Goal: Register for event/course

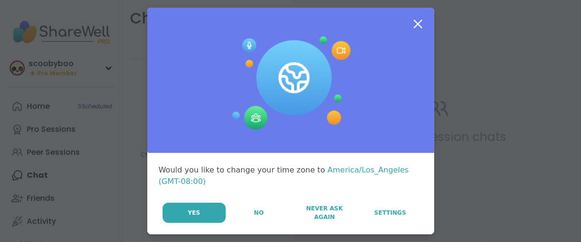
click at [230, 222] on button "No" at bounding box center [259, 212] width 65 height 20
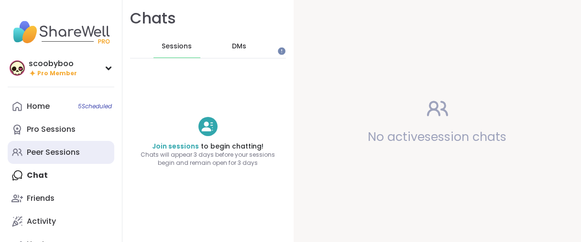
click at [60, 157] on div "Peer Sessions" at bounding box center [53, 152] width 53 height 11
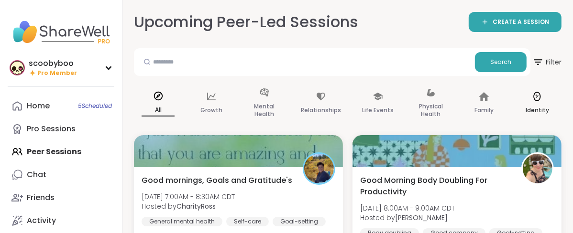
click at [549, 116] on p "Identity" at bounding box center [537, 110] width 23 height 11
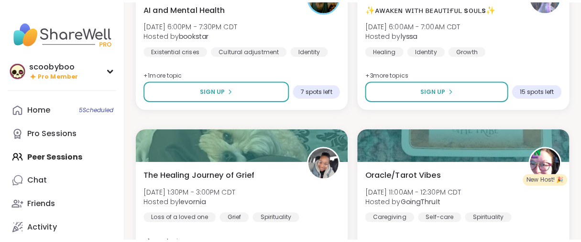
scroll to position [1328, 0]
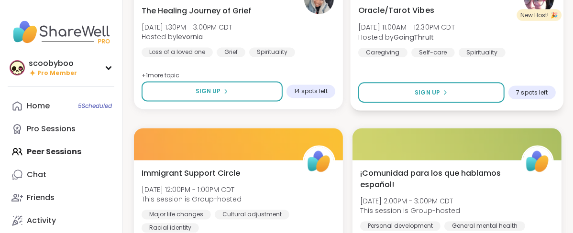
click at [416, 62] on div "Oracle/Tarot Vibes Sun, Sep 14 | 11:00AM - 12:30PM CDT Hosted by GoingThruIt Ca…" at bounding box center [457, 54] width 213 height 114
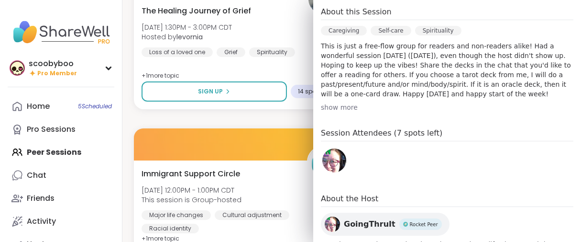
scroll to position [265, 0]
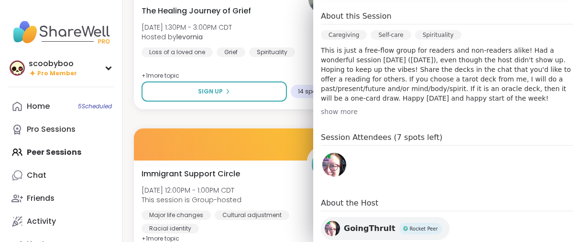
click at [341, 116] on div "show more" at bounding box center [447, 112] width 253 height 10
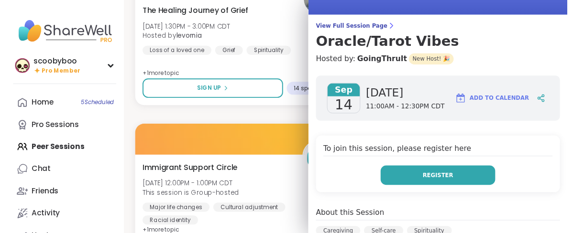
scroll to position [0, 0]
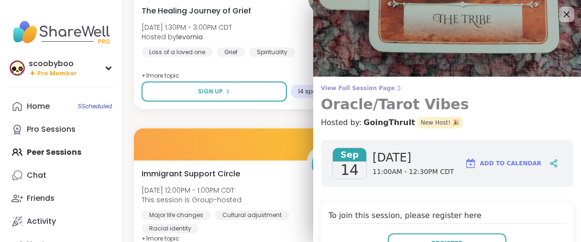
click at [365, 96] on link "View Full Session Page Oracle/Tarot Vibes" at bounding box center [447, 98] width 253 height 29
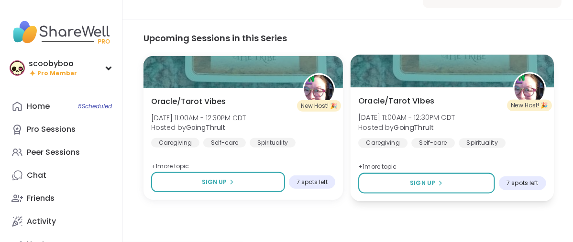
scroll to position [522, 0]
click at [459, 75] on div at bounding box center [452, 71] width 203 height 33
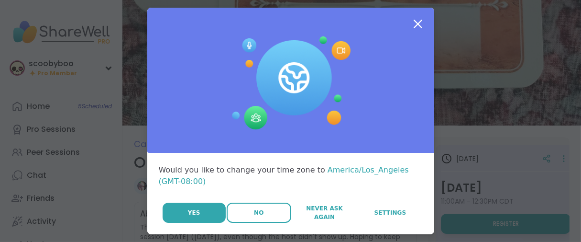
click at [236, 222] on button "No" at bounding box center [259, 212] width 65 height 20
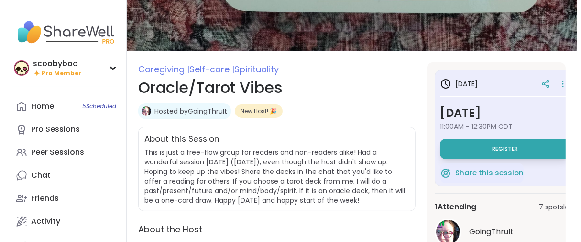
scroll to position [159, 0]
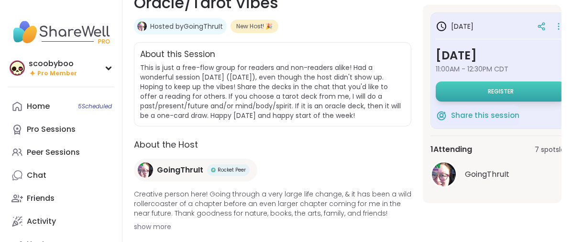
click at [459, 101] on button "Register" at bounding box center [501, 91] width 130 height 20
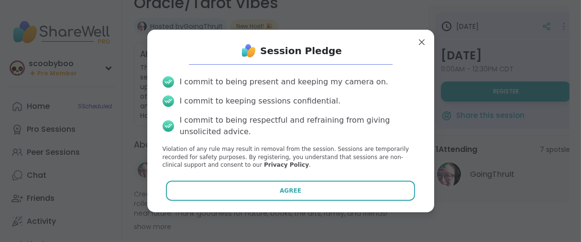
click at [206, 197] on button "Agree" at bounding box center [290, 190] width 249 height 20
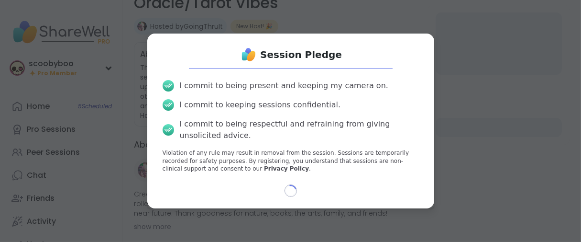
scroll to position [31, 0]
select select "**"
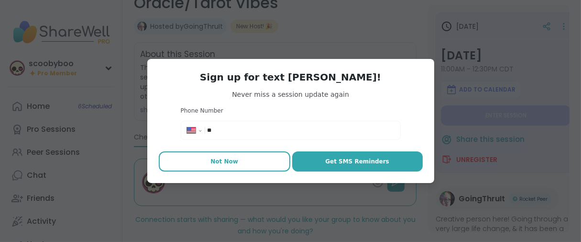
click at [213, 171] on button "Not Now" at bounding box center [225, 161] width 132 height 20
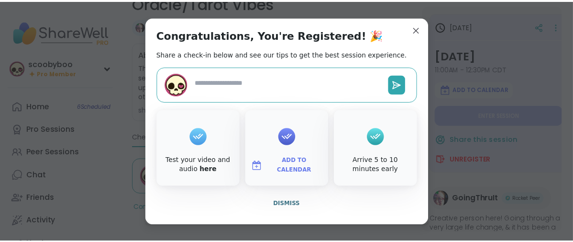
scroll to position [27, 0]
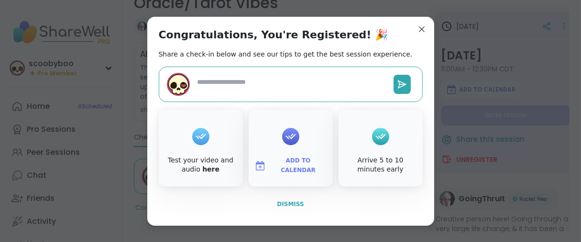
click at [277, 207] on span "Dismiss" at bounding box center [290, 203] width 27 height 7
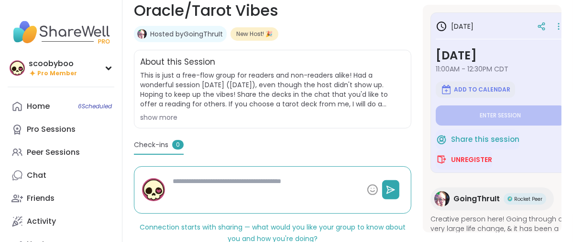
scroll to position [165, 0]
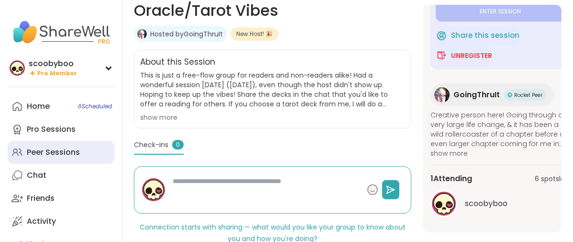
click at [80, 157] on div "Peer Sessions" at bounding box center [53, 152] width 53 height 11
type textarea "*"
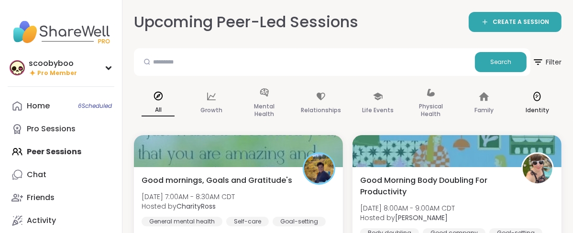
click at [542, 102] on icon at bounding box center [537, 96] width 11 height 11
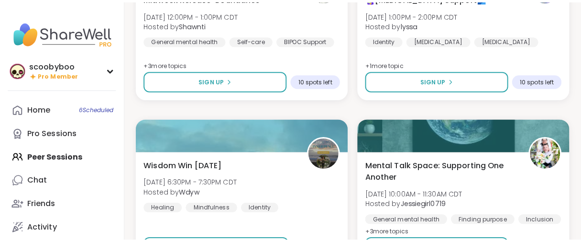
scroll to position [903, 0]
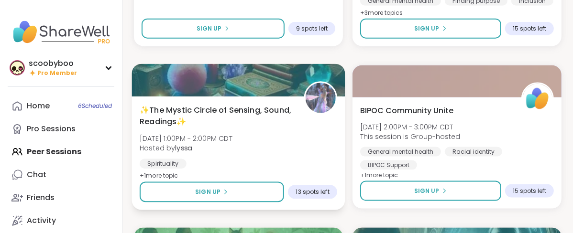
click at [238, 128] on span "✨The Mystic Circle of Sensing, Sound, Readings✨" at bounding box center [217, 115] width 154 height 23
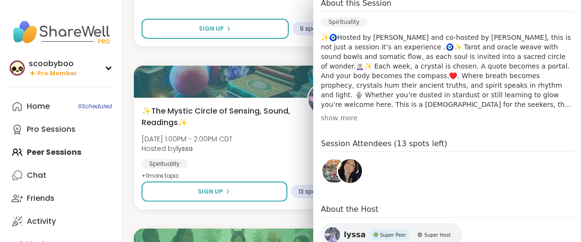
scroll to position [372, 0]
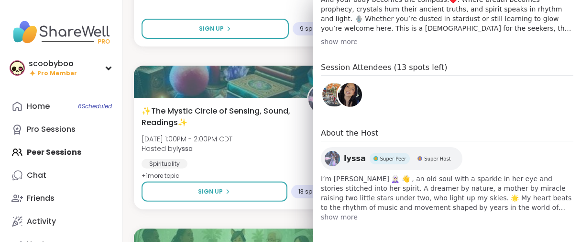
click at [347, 46] on div "show more" at bounding box center [447, 42] width 253 height 10
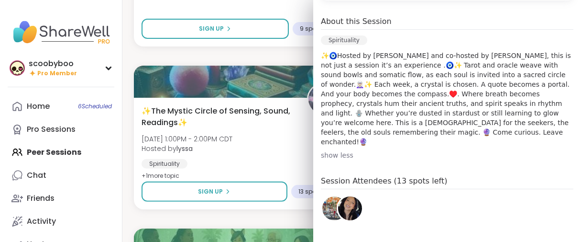
scroll to position [222, 0]
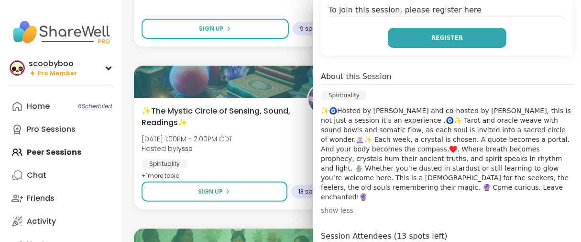
click at [392, 48] on button "Register" at bounding box center [447, 38] width 119 height 20
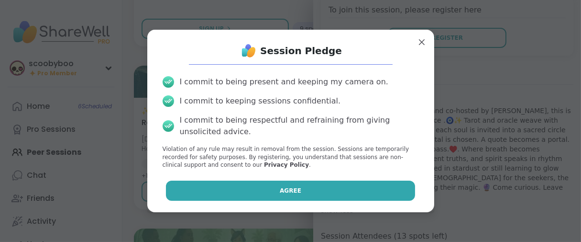
click at [200, 189] on button "Agree" at bounding box center [290, 190] width 249 height 20
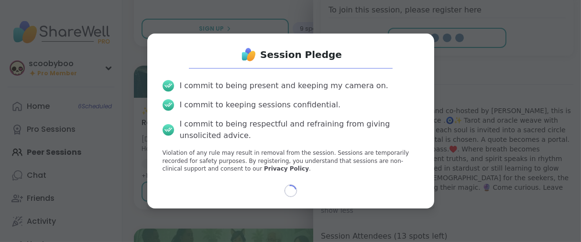
scroll to position [31, 0]
select select "**"
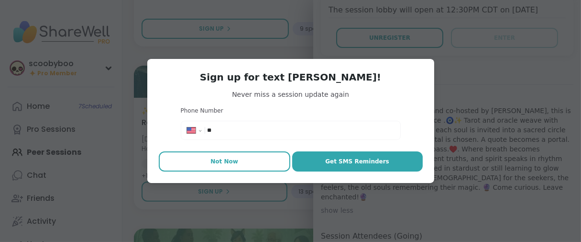
click at [222, 165] on span "Not Now" at bounding box center [224, 161] width 28 height 9
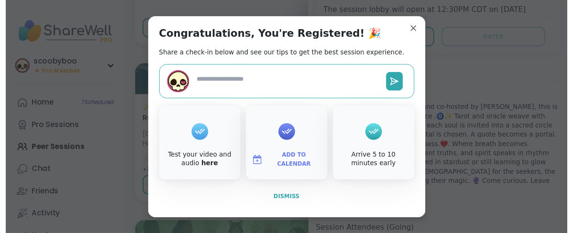
scroll to position [27, 0]
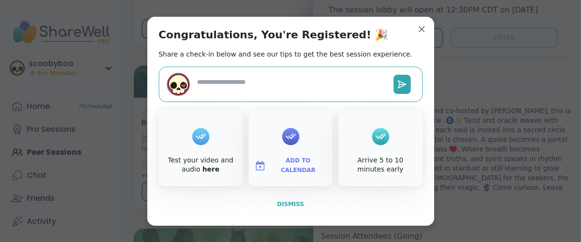
click at [277, 207] on span "Dismiss" at bounding box center [290, 203] width 27 height 7
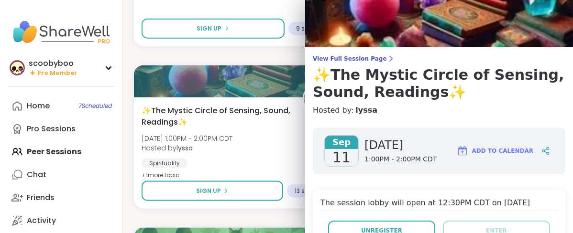
scroll to position [0, 0]
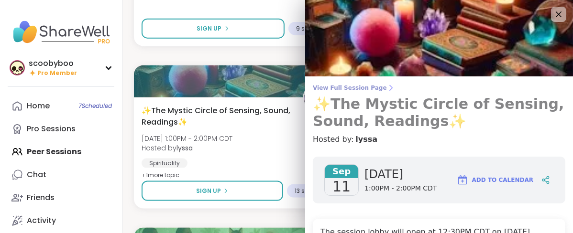
click at [382, 92] on span "View Full Session Page" at bounding box center [439, 88] width 253 height 8
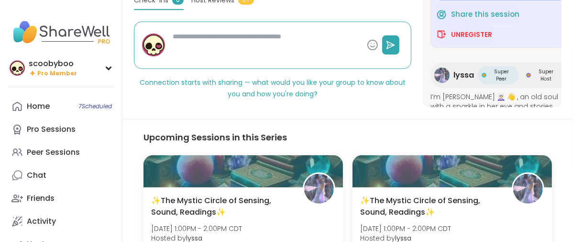
scroll to position [318, 0]
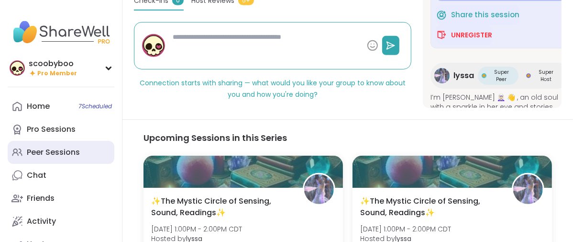
click at [70, 157] on div "Peer Sessions" at bounding box center [53, 152] width 53 height 11
type textarea "*"
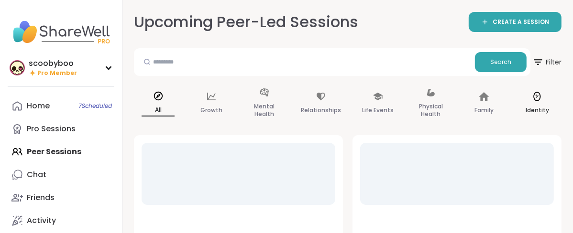
click at [549, 116] on p "Identity" at bounding box center [537, 110] width 23 height 11
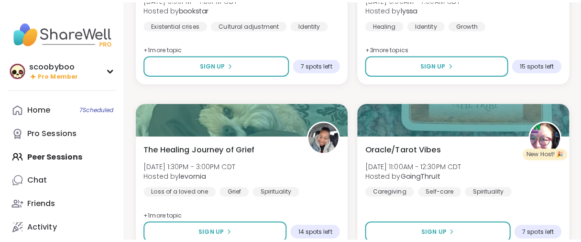
scroll to position [1169, 0]
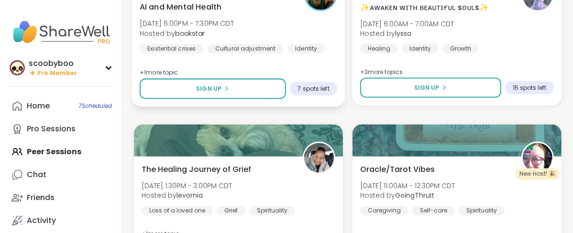
click at [234, 28] on span "[DATE] 6:00PM - 7:30PM CDT" at bounding box center [187, 24] width 94 height 10
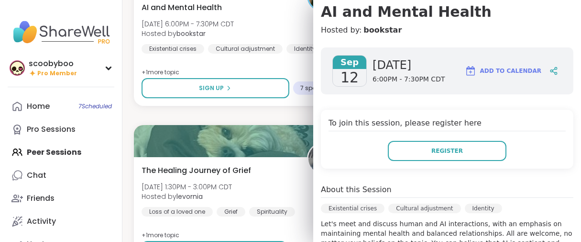
scroll to position [71, 0]
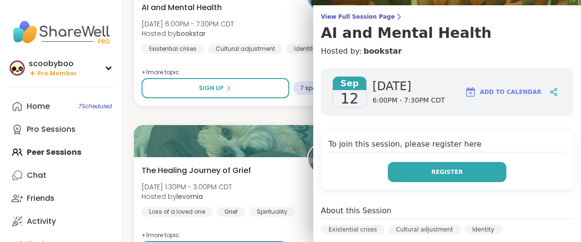
click at [408, 182] on button "Register" at bounding box center [447, 172] width 119 height 20
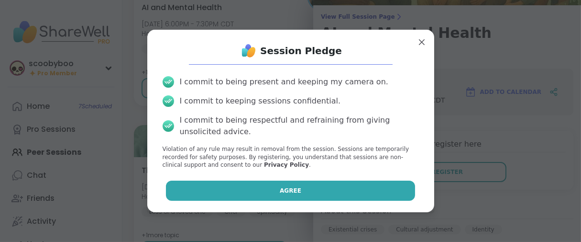
click at [222, 196] on button "Agree" at bounding box center [290, 190] width 249 height 20
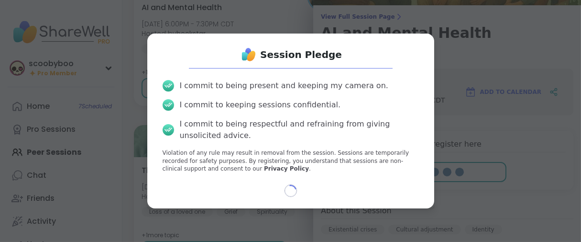
select select "**"
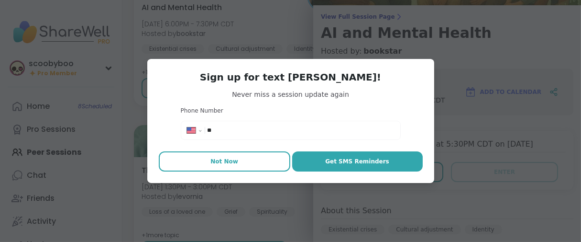
click at [225, 165] on span "Not Now" at bounding box center [224, 161] width 28 height 9
type textarea "*"
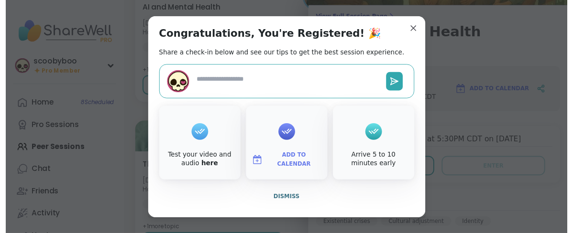
scroll to position [27, 0]
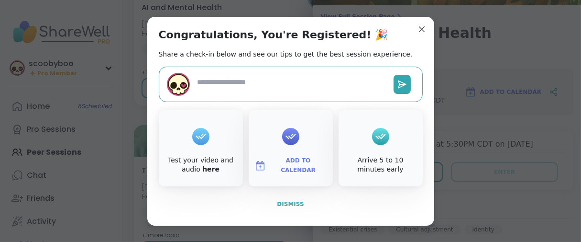
click at [291, 207] on span "Dismiss" at bounding box center [290, 203] width 27 height 7
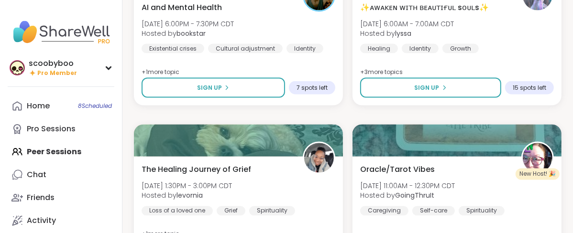
click at [77, 77] on span "Pro Member" at bounding box center [57, 73] width 40 height 8
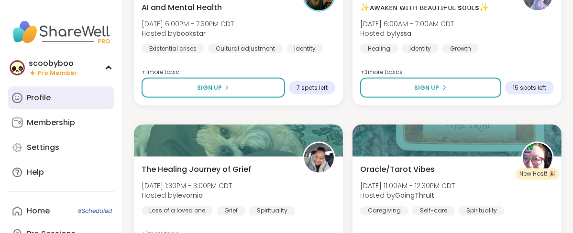
click at [65, 110] on link "Profile" at bounding box center [61, 98] width 107 height 23
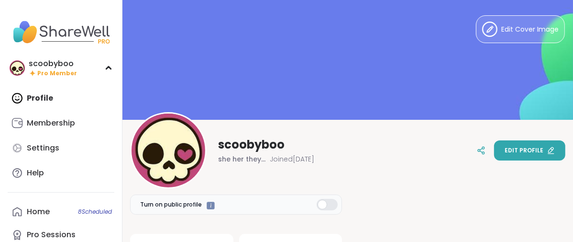
click at [494, 154] on button "Edit profile" at bounding box center [529, 150] width 71 height 20
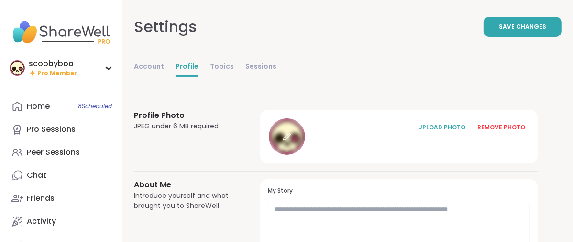
click at [291, 141] on icon at bounding box center [287, 136] width 9 height 9
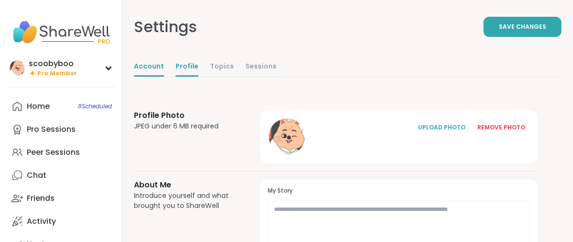
click at [164, 77] on link "Account" at bounding box center [149, 66] width 30 height 19
select select "**"
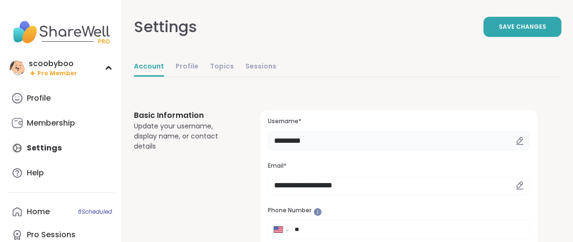
click at [386, 150] on input "*********" at bounding box center [399, 140] width 262 height 19
type input "*"
type input "********"
click at [499, 31] on span "Save Changes" at bounding box center [522, 26] width 47 height 9
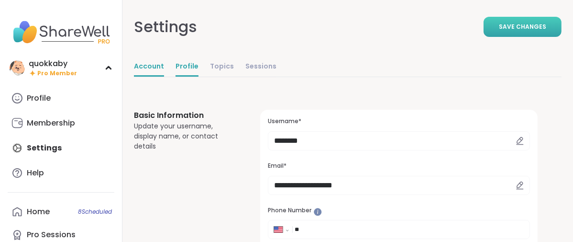
click at [198, 77] on link "Profile" at bounding box center [187, 66] width 23 height 19
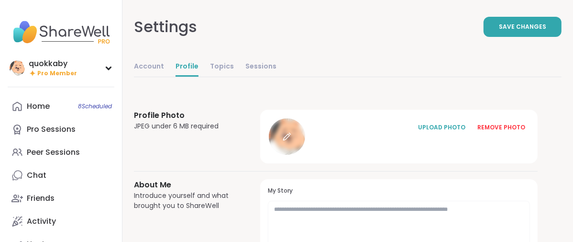
click at [291, 141] on icon at bounding box center [287, 136] width 9 height 9
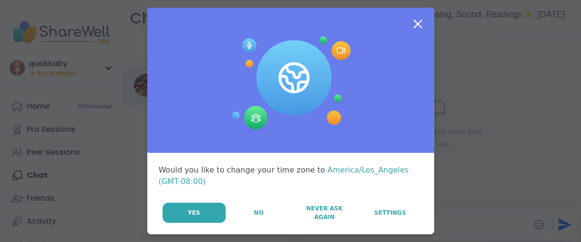
click at [245, 222] on button "No" at bounding box center [259, 212] width 65 height 20
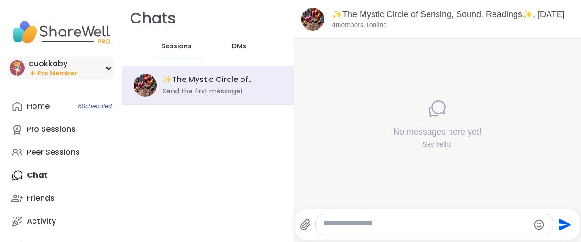
click at [77, 77] on span "Pro Member" at bounding box center [57, 73] width 40 height 8
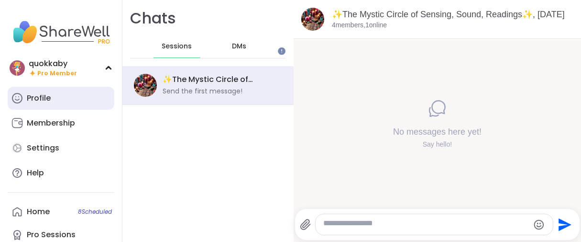
click at [64, 110] on link "Profile" at bounding box center [61, 98] width 107 height 23
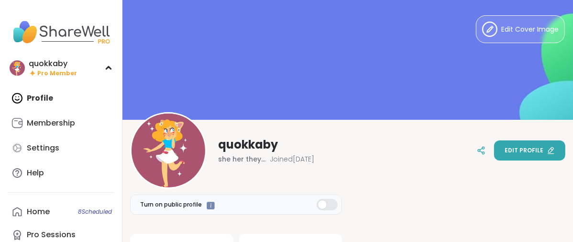
click at [526, 152] on span "Edit profile" at bounding box center [524, 150] width 39 height 9
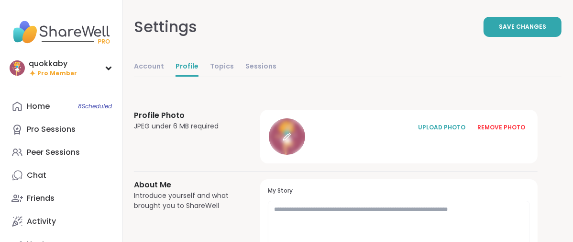
click at [291, 141] on icon at bounding box center [287, 136] width 9 height 9
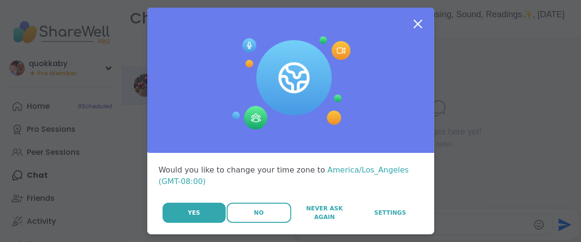
click at [232, 222] on button "No" at bounding box center [259, 212] width 65 height 20
